Goal: Book appointment/travel/reservation

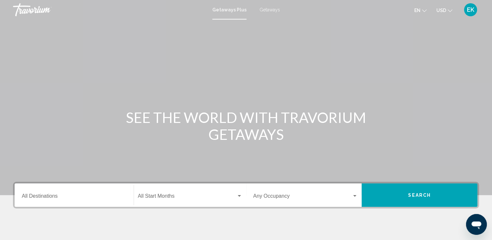
click at [470, 10] on span "EK" at bounding box center [470, 9] width 7 height 6
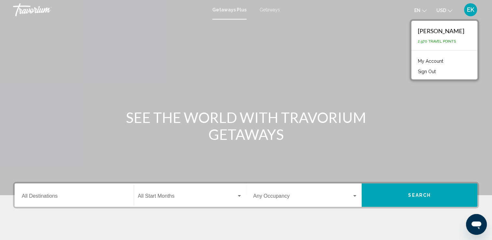
click at [396, 47] on div "Main content" at bounding box center [246, 97] width 492 height 195
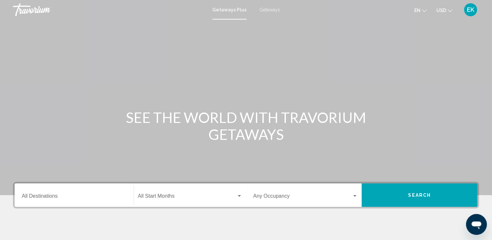
click at [270, 9] on span "Getaways" at bounding box center [269, 9] width 20 height 5
click at [268, 9] on span "Getaways" at bounding box center [267, 9] width 23 height 5
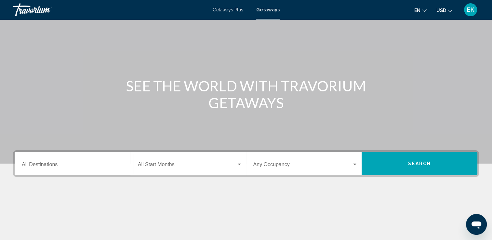
scroll to position [32, 0]
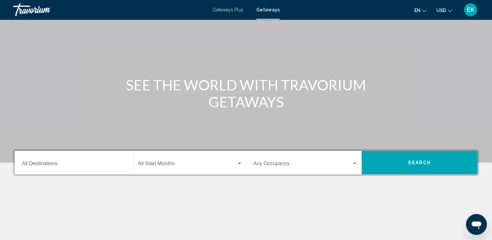
click at [51, 166] on input "Destination All Destinations" at bounding box center [74, 165] width 105 height 6
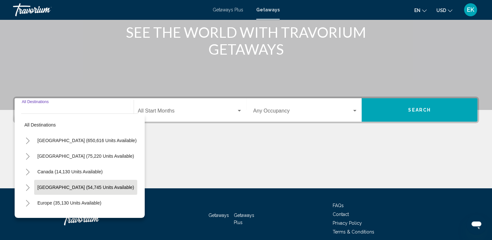
scroll to position [113, 0]
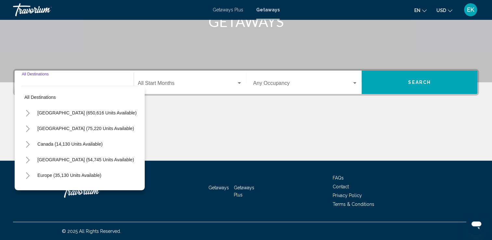
click at [88, 114] on span "[GEOGRAPHIC_DATA] (650,616 units available)" at bounding box center [86, 112] width 99 height 5
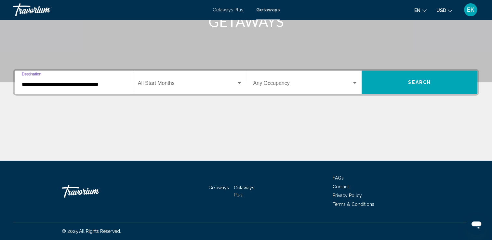
click at [237, 81] on div "Search widget" at bounding box center [239, 83] width 6 height 5
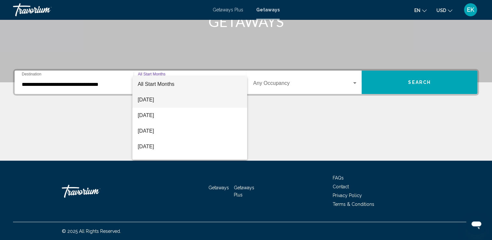
click at [161, 99] on span "[DATE]" at bounding box center [189, 100] width 104 height 16
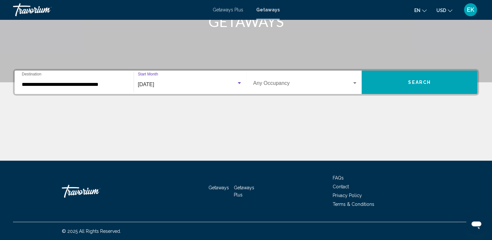
click at [30, 86] on input "**********" at bounding box center [74, 85] width 105 height 6
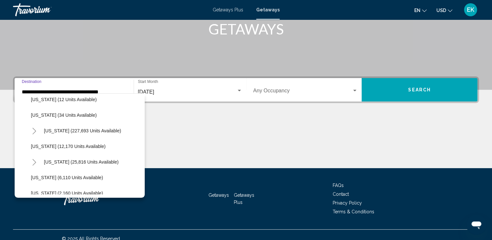
scroll to position [97, 0]
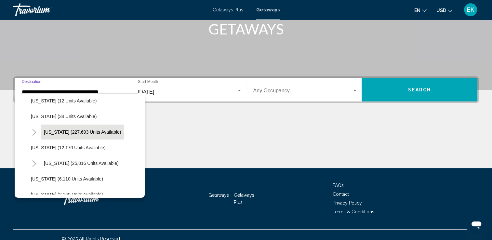
click at [92, 133] on span "[US_STATE] (227,693 units available)" at bounding box center [82, 131] width 77 height 5
type input "**********"
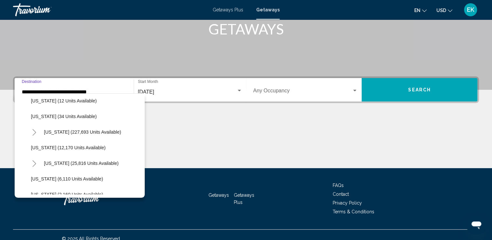
scroll to position [113, 0]
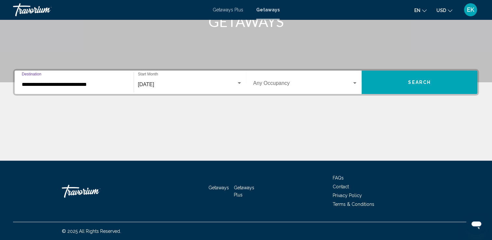
click at [355, 81] on div "Search widget" at bounding box center [355, 83] width 6 height 5
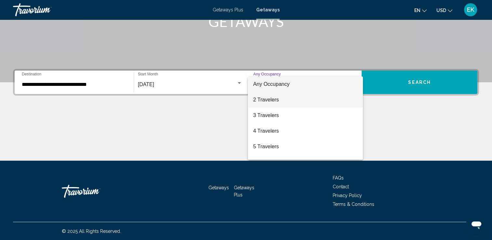
click at [270, 99] on span "2 Travelers" at bounding box center [305, 100] width 105 height 16
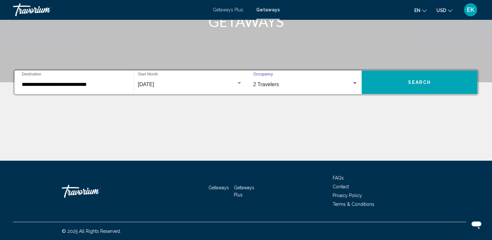
click at [427, 85] on button "Search" at bounding box center [419, 82] width 116 height 23
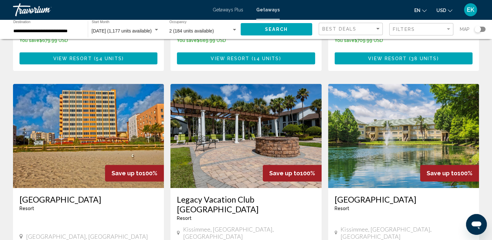
scroll to position [227, 0]
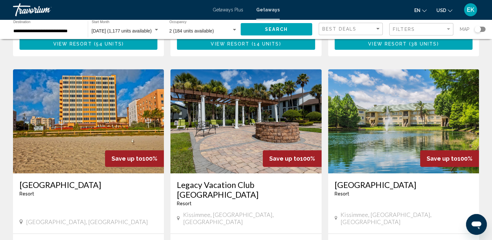
click at [81, 137] on img "Main content" at bounding box center [88, 121] width 151 height 104
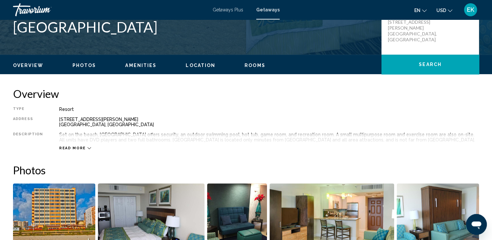
scroll to position [162, 0]
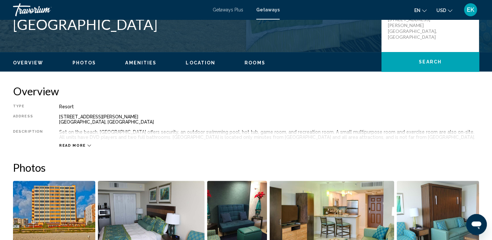
click at [87, 147] on icon "Main content" at bounding box center [89, 146] width 4 height 4
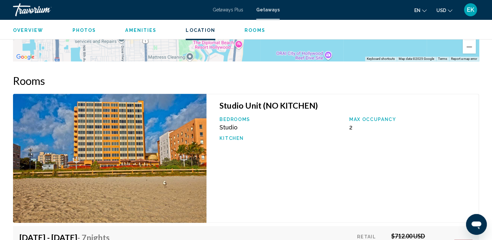
scroll to position [899, 0]
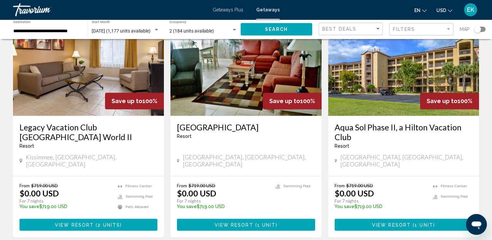
scroll to position [812, 0]
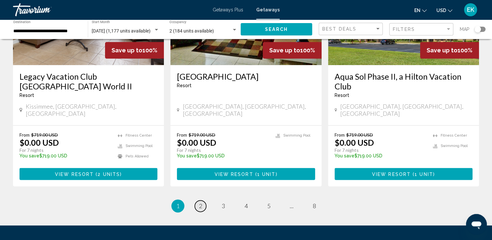
click at [201, 202] on span "2" at bounding box center [200, 205] width 3 height 7
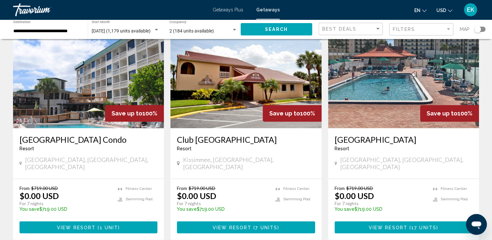
scroll to position [780, 0]
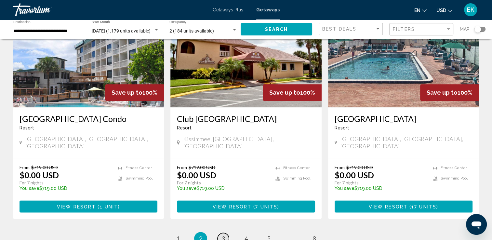
click at [222, 235] on span "3" at bounding box center [223, 238] width 3 height 7
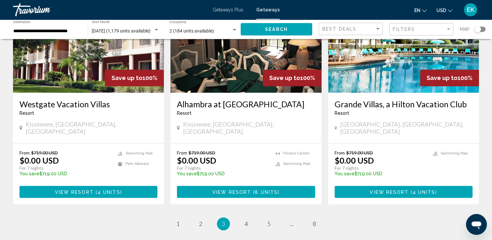
scroll to position [812, 0]
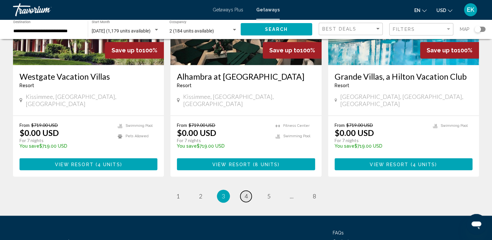
drag, startPoint x: 268, startPoint y: 186, endPoint x: 244, endPoint y: 158, distance: 36.9
click at [244, 192] on span "4" at bounding box center [245, 195] width 3 height 7
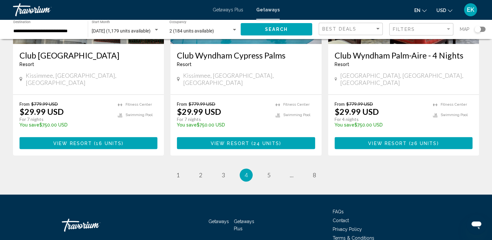
scroll to position [828, 0]
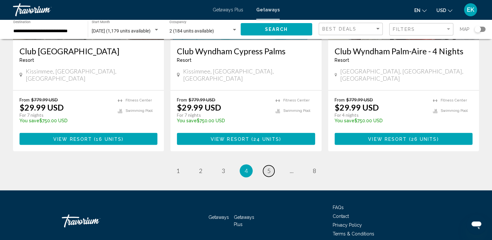
click at [269, 167] on span "5" at bounding box center [268, 170] width 3 height 7
